Goal: Find specific page/section: Find specific page/section

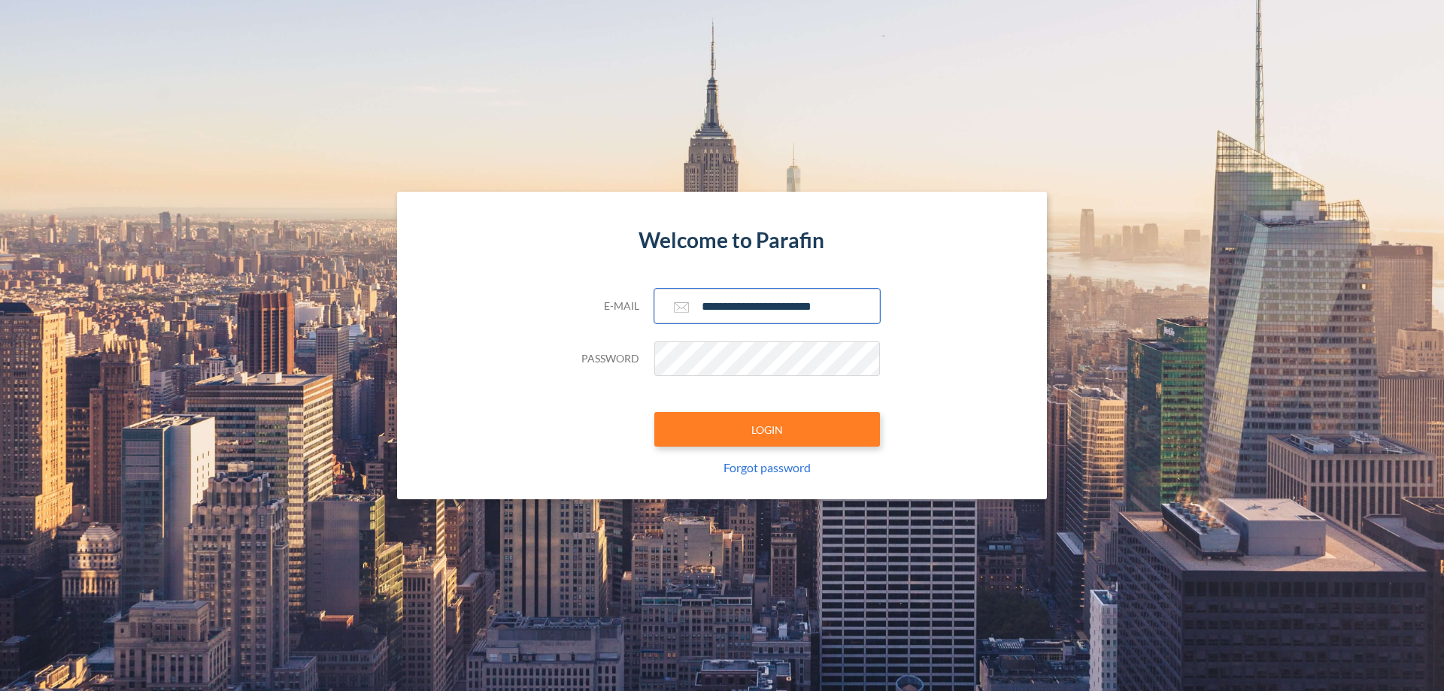
type input "**********"
click at [767, 429] on button "LOGIN" at bounding box center [767, 429] width 226 height 35
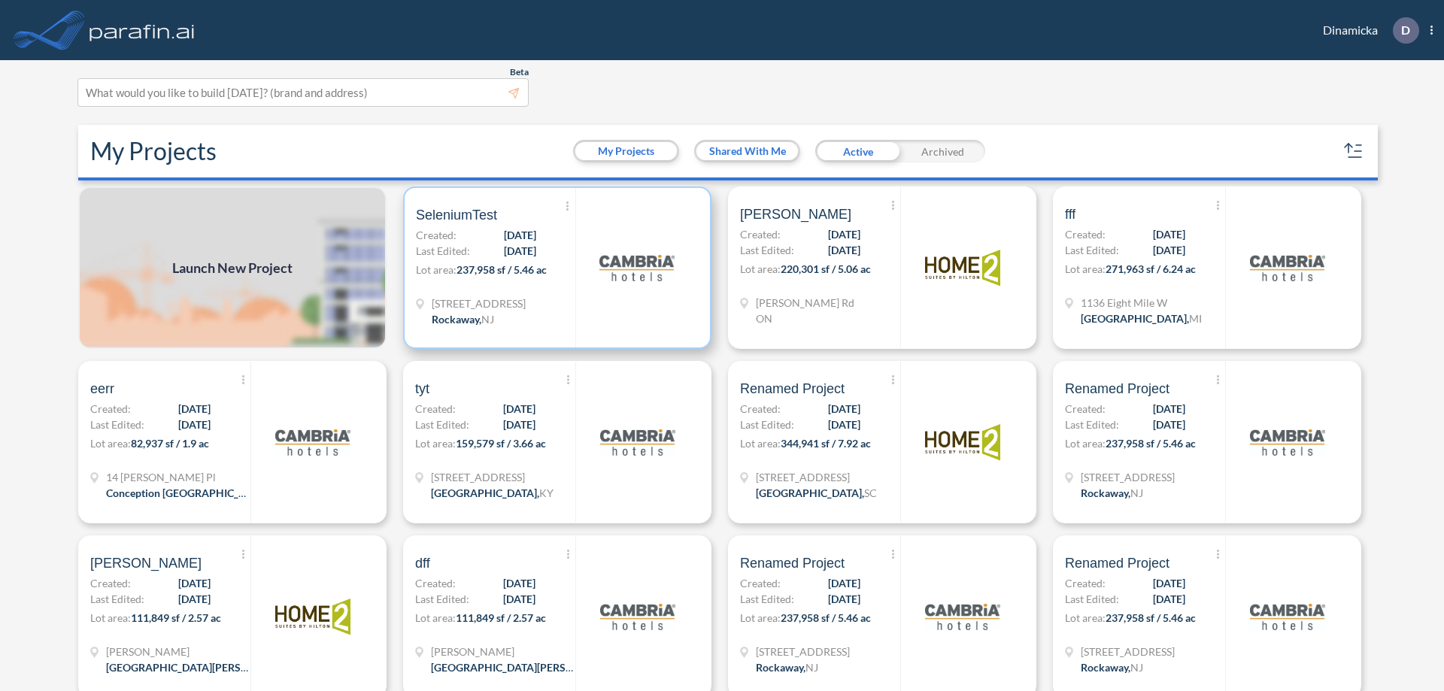
scroll to position [4, 0]
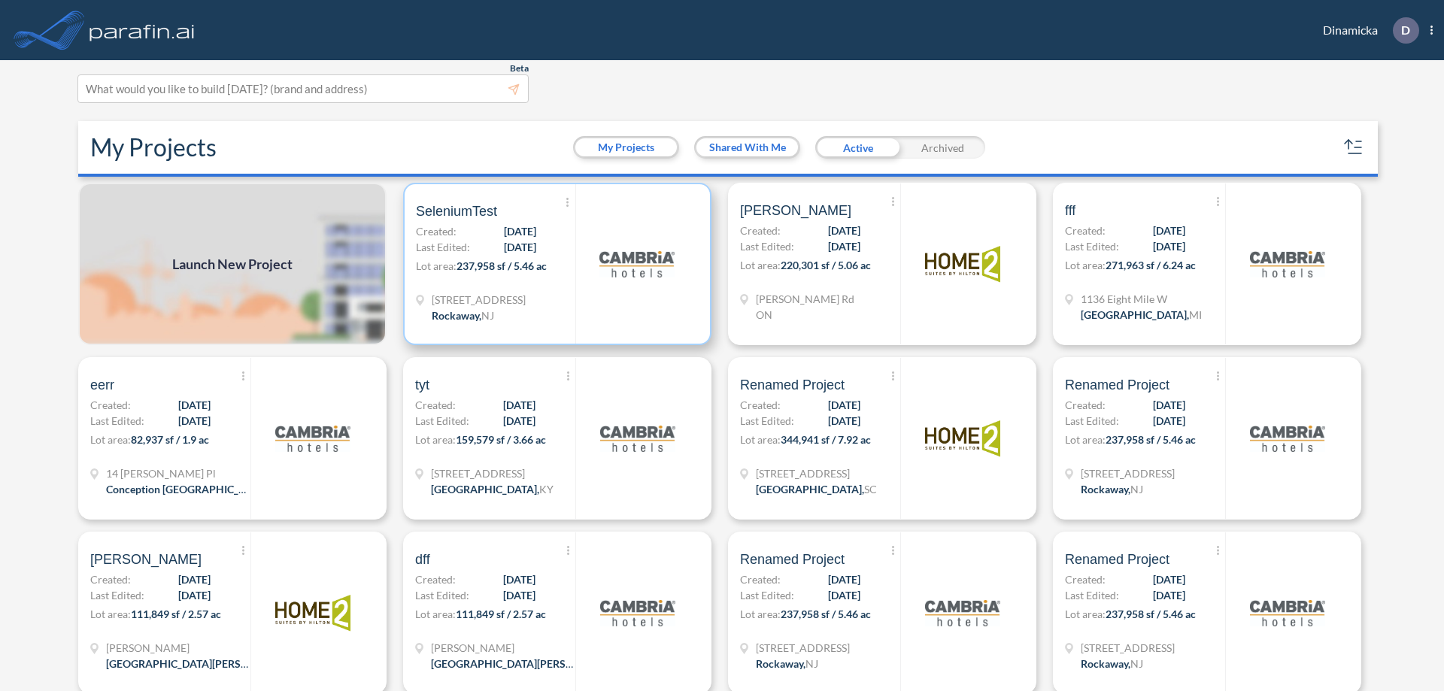
click at [554, 264] on p "Lot area: 237,958 sf / 5.46 ac" at bounding box center [495, 269] width 159 height 22
